Goal: Transaction & Acquisition: Obtain resource

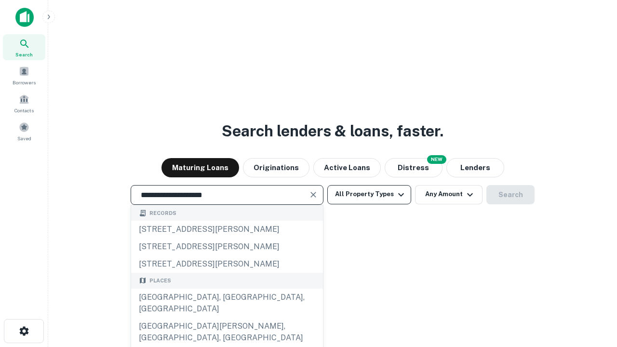
click at [227, 318] on div "[GEOGRAPHIC_DATA], [GEOGRAPHIC_DATA], [GEOGRAPHIC_DATA]" at bounding box center [227, 303] width 192 height 29
click at [369, 194] on button "All Property Types" at bounding box center [369, 194] width 84 height 19
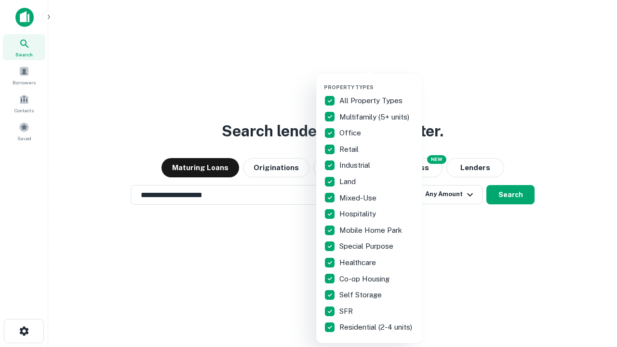
type input "**********"
click at [377, 81] on button "button" at bounding box center [377, 81] width 106 height 0
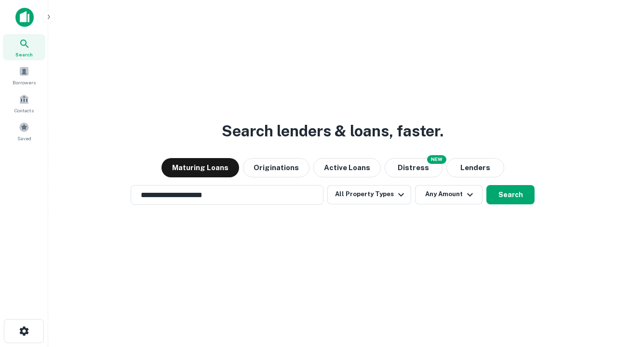
scroll to position [6, 116]
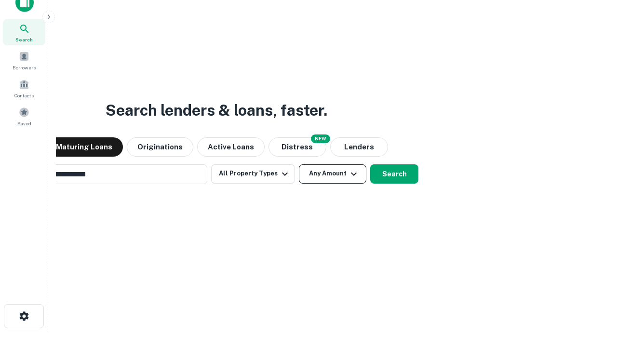
click at [299, 164] on button "Any Amount" at bounding box center [333, 173] width 68 height 19
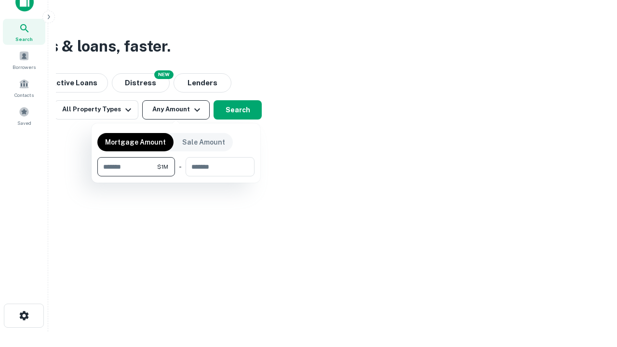
type input "*******"
click at [176, 176] on button "button" at bounding box center [175, 176] width 157 height 0
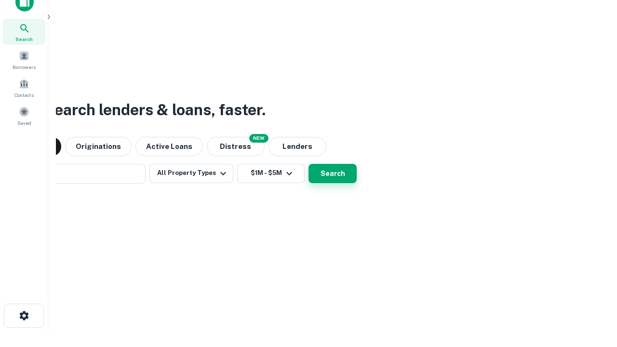
click at [309, 164] on button "Search" at bounding box center [333, 173] width 48 height 19
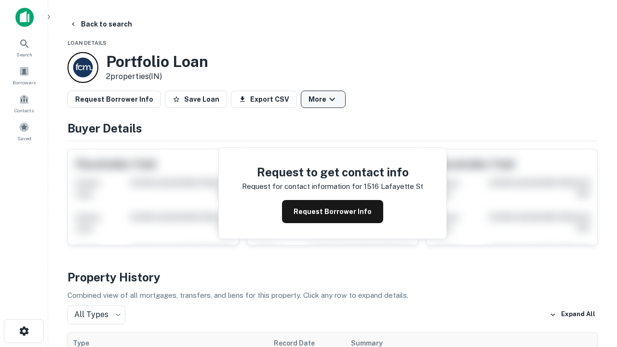
click at [323, 99] on button "More" at bounding box center [323, 99] width 45 height 17
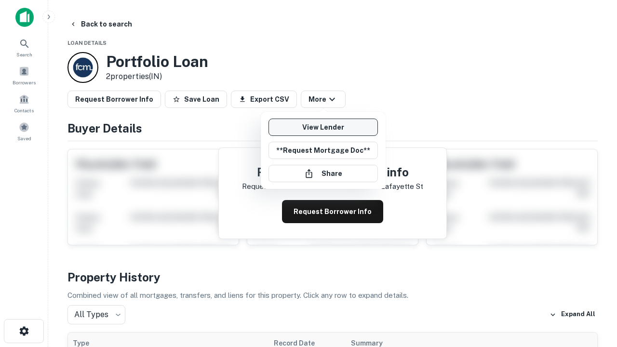
click at [323, 127] on link "View Lender" at bounding box center [323, 127] width 109 height 17
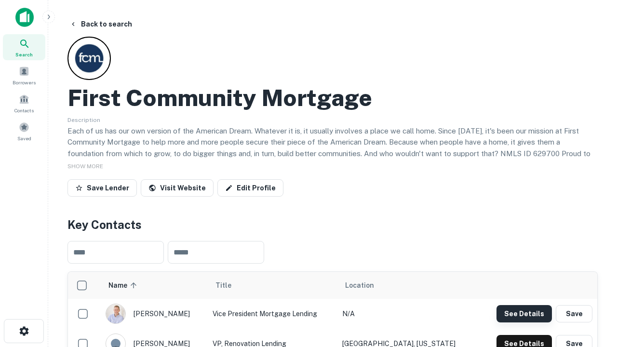
click at [524, 313] on button "See Details" at bounding box center [524, 313] width 55 height 17
click at [24, 331] on icon "button" at bounding box center [24, 331] width 12 height 12
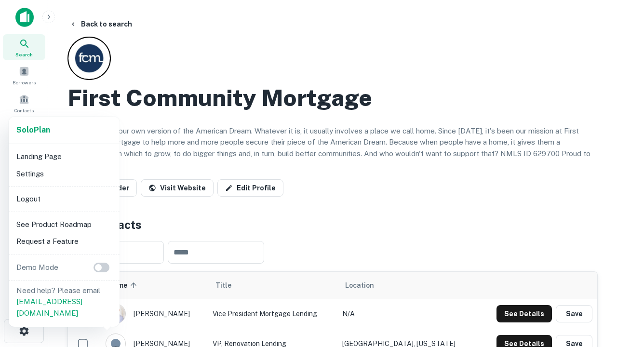
click at [64, 199] on li "Logout" at bounding box center [64, 198] width 103 height 17
